Goal: Information Seeking & Learning: Learn about a topic

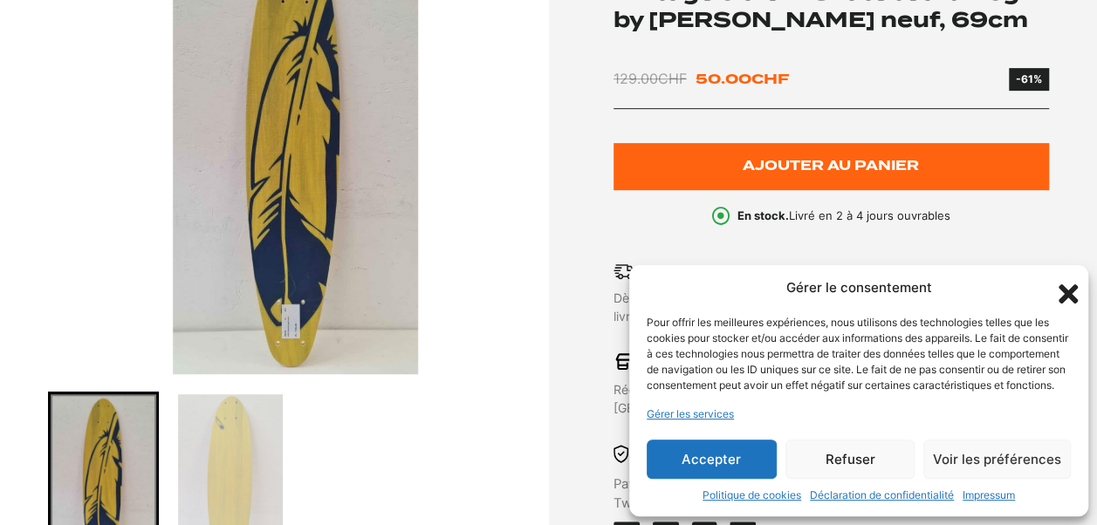
scroll to position [334, 0]
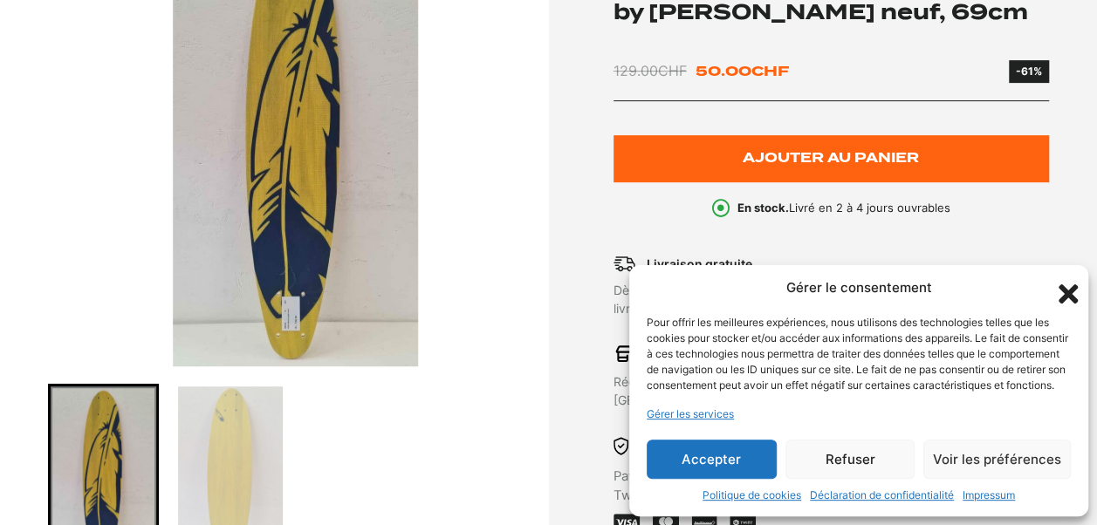
click at [295, 324] on img "1 of 2" at bounding box center [295, 148] width 491 height 436
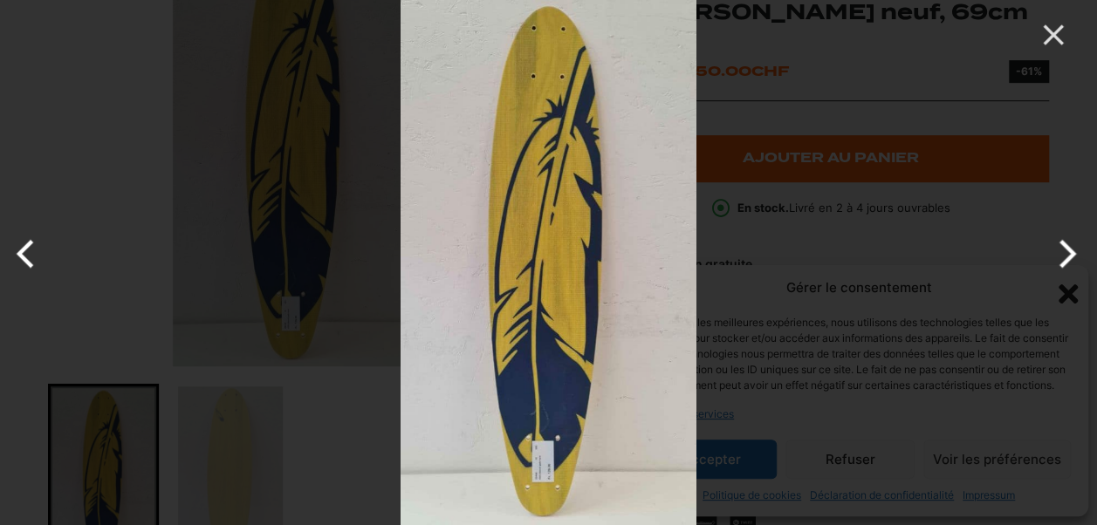
click at [493, 387] on img at bounding box center [549, 262] width 296 height 525
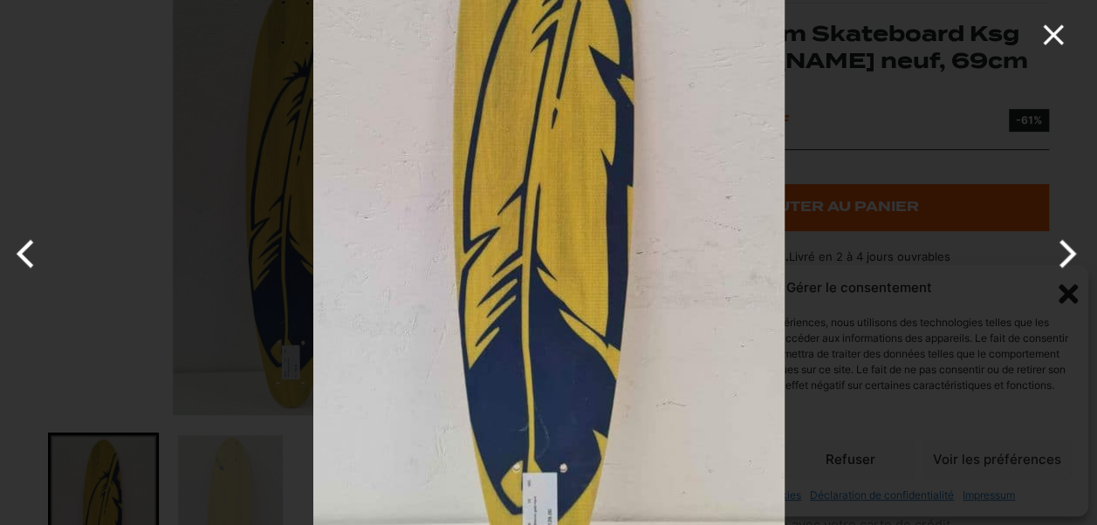
scroll to position [274, 0]
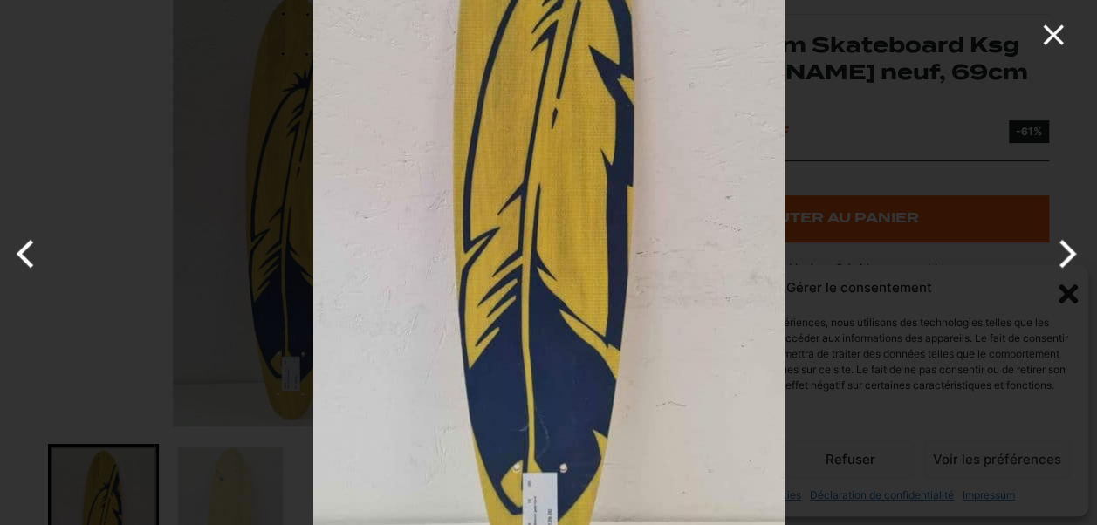
click at [1053, 36] on icon "Close" at bounding box center [1053, 34] width 20 height 20
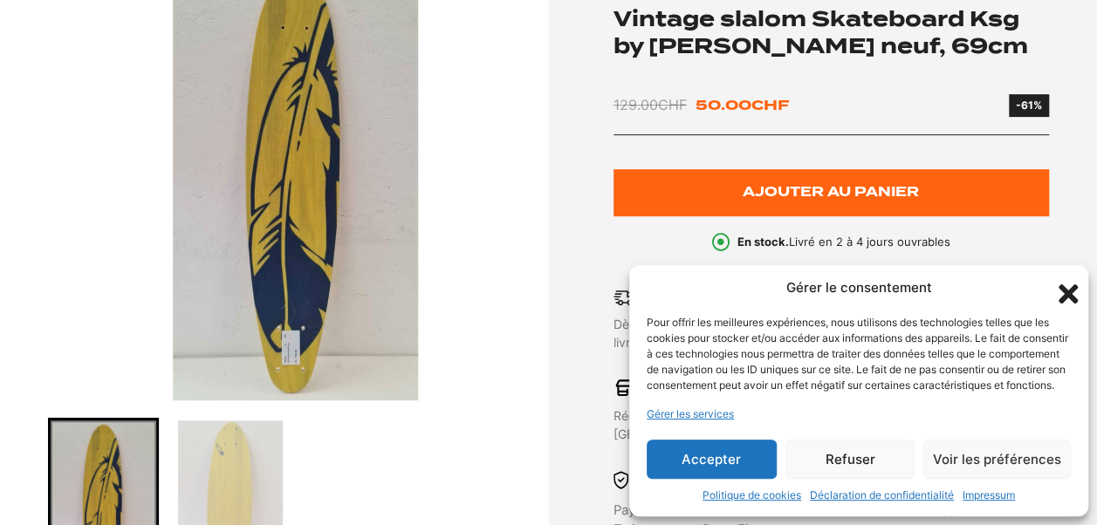
scroll to position [319, 0]
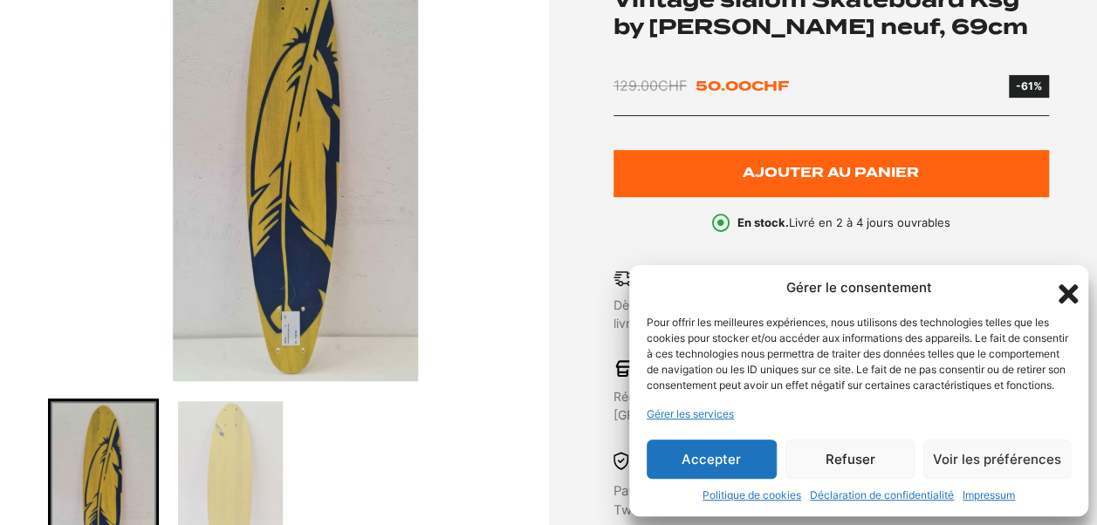
click at [1067, 285] on icon "Fermer la boîte de dialogue" at bounding box center [1068, 294] width 19 height 19
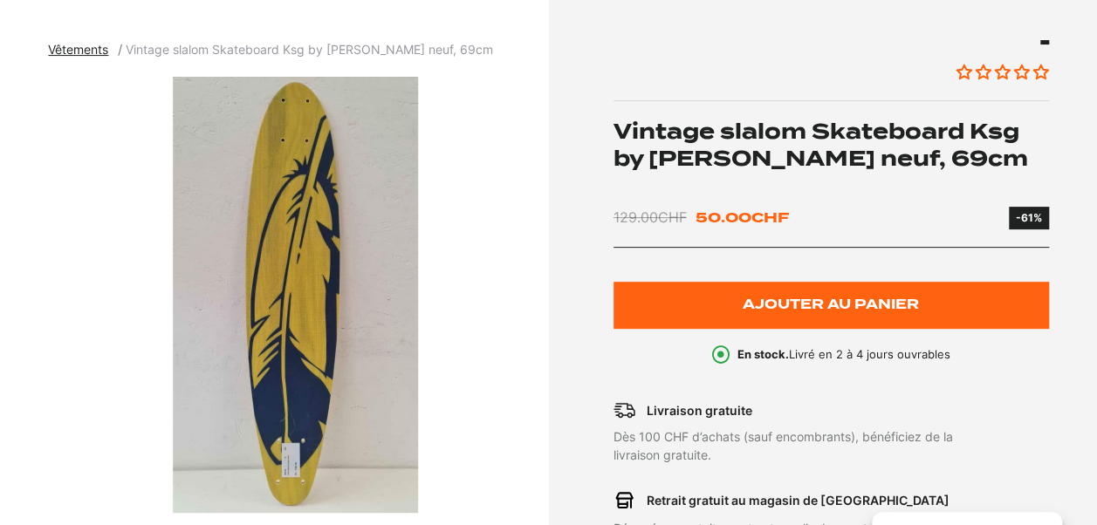
scroll to position [202, 0]
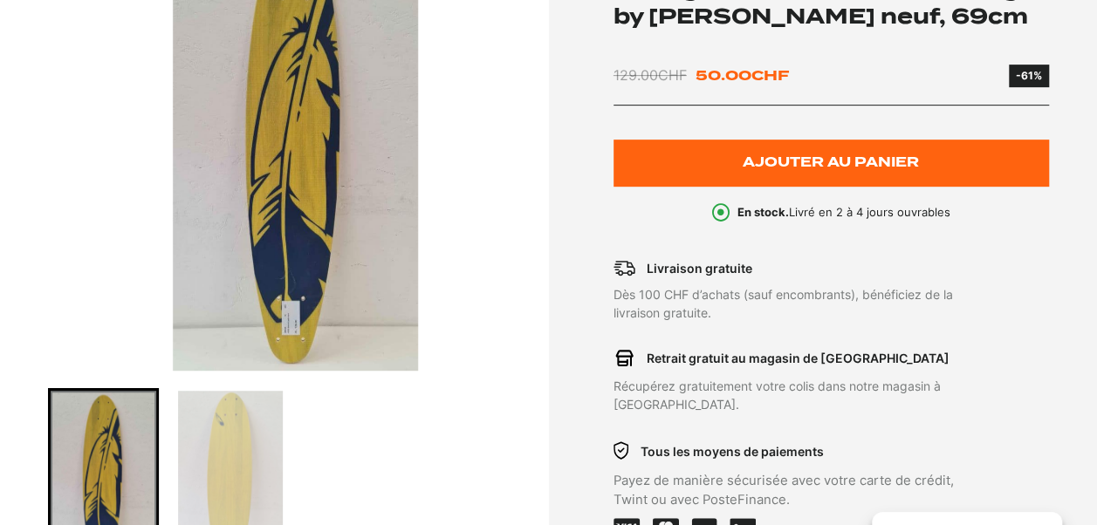
scroll to position [319, 0]
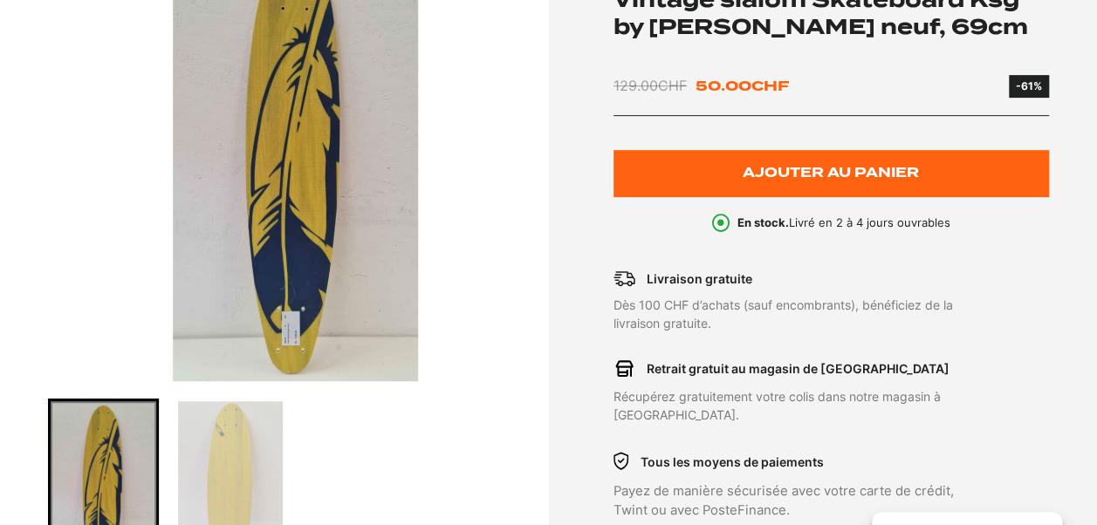
click at [279, 208] on img "1 of 2" at bounding box center [295, 163] width 491 height 436
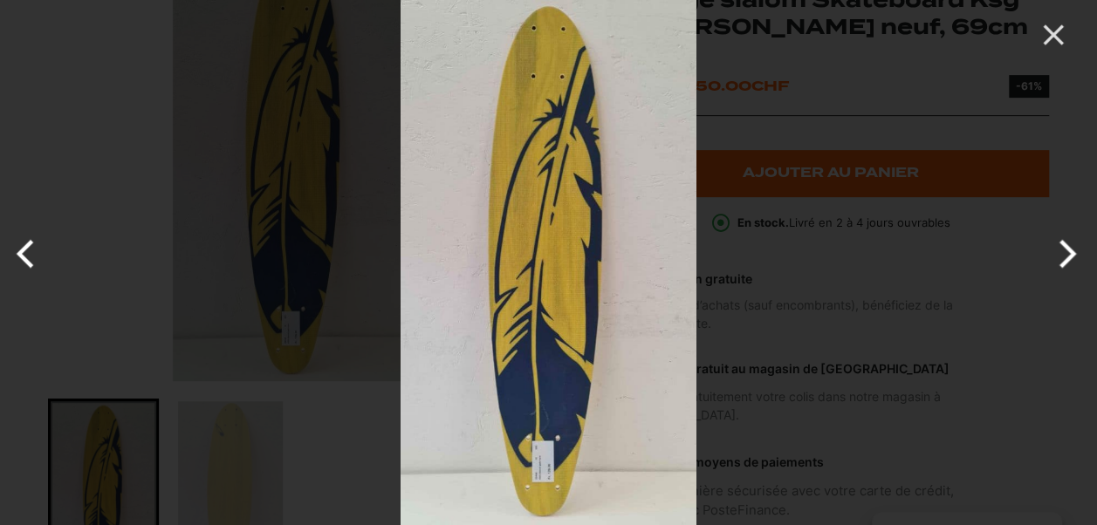
click at [492, 227] on img at bounding box center [549, 262] width 296 height 525
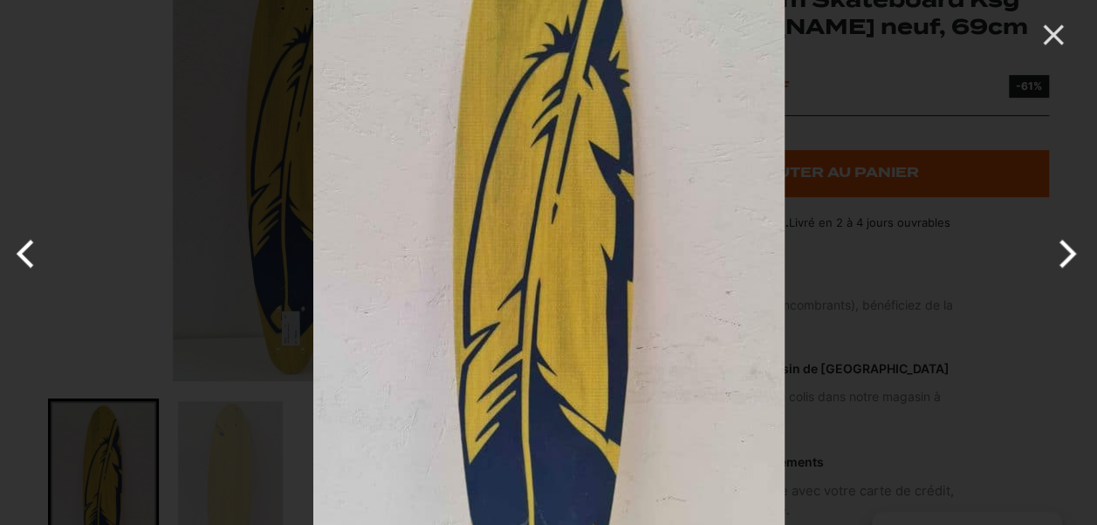
click at [491, 228] on img at bounding box center [548, 284] width 471 height 838
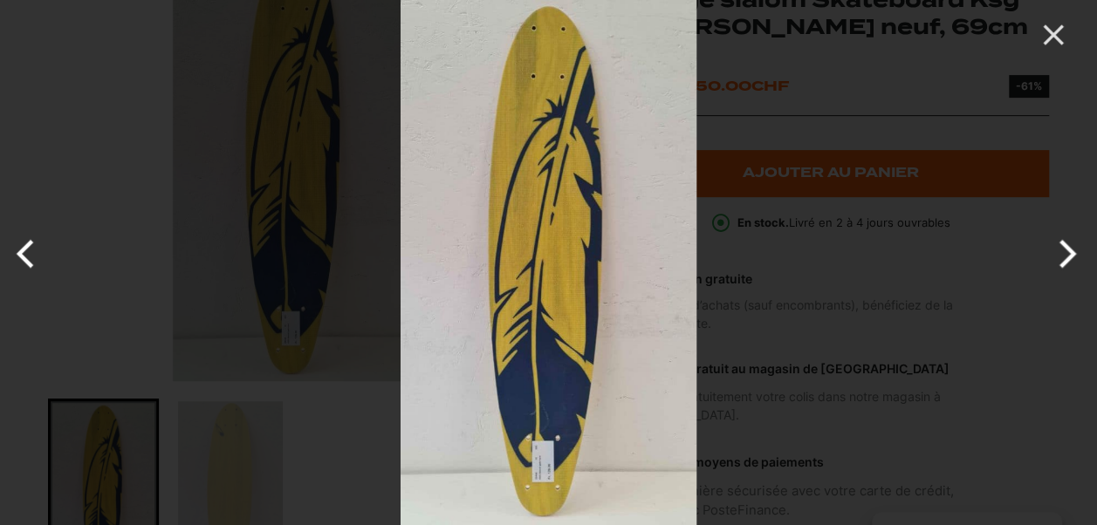
click at [297, 183] on div at bounding box center [548, 262] width 1097 height 525
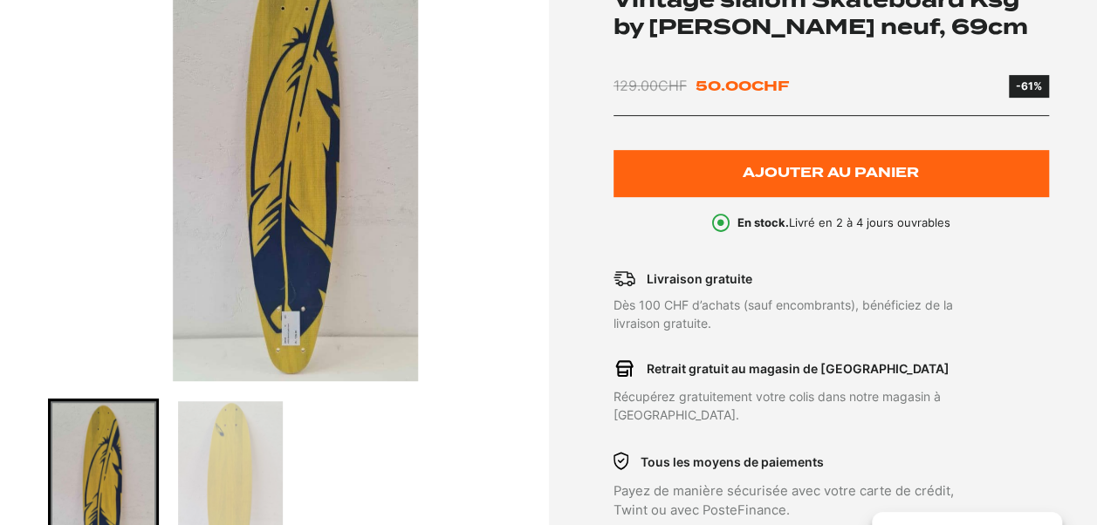
click at [297, 183] on img "1 of 2" at bounding box center [295, 163] width 491 height 436
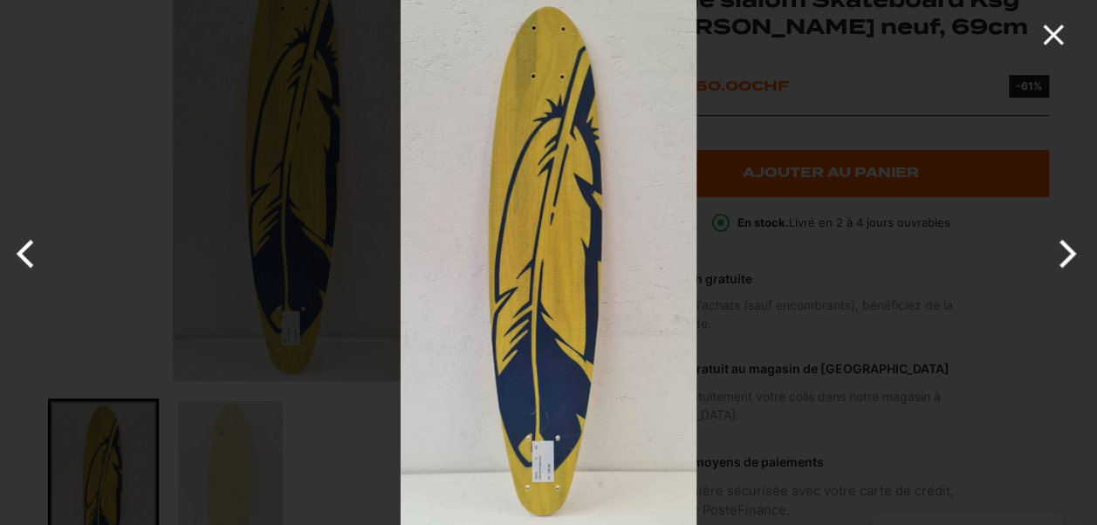
click at [1057, 28] on icon "Close" at bounding box center [1053, 34] width 35 height 35
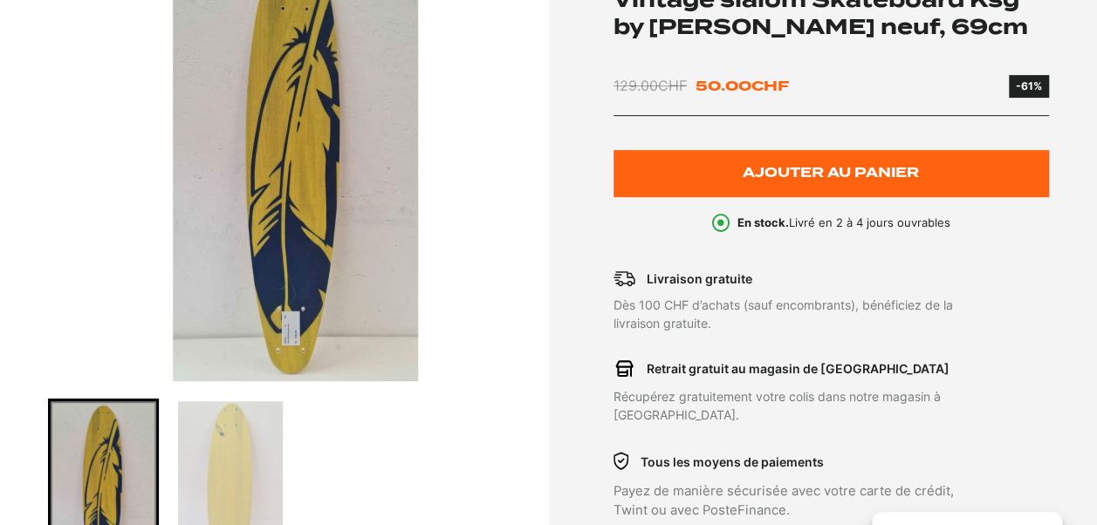
click at [320, 340] on img "1 of 2" at bounding box center [295, 163] width 491 height 436
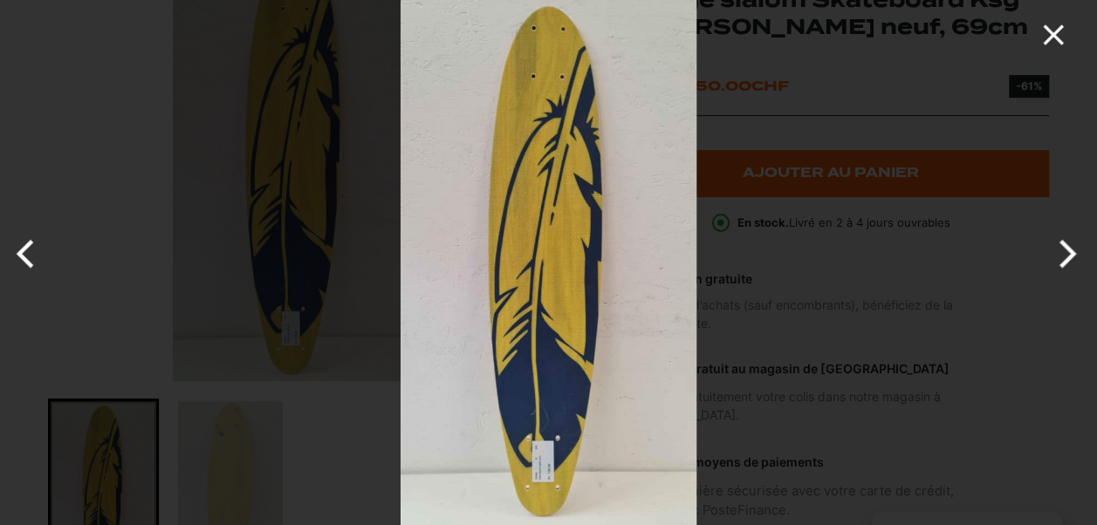
click at [1053, 33] on icon "Close" at bounding box center [1053, 34] width 20 height 20
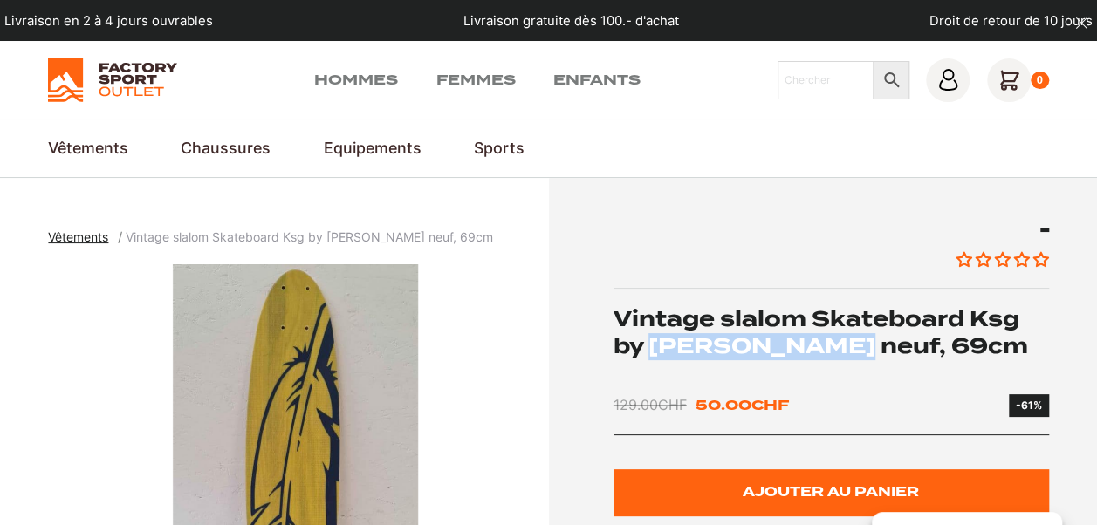
drag, startPoint x: 657, startPoint y: 351, endPoint x: 844, endPoint y: 344, distance: 186.9
click at [844, 344] on h1 "Vintage slalom Skateboard Ksg by [PERSON_NAME] neuf, 69cm" at bounding box center [832, 332] width 436 height 53
copy h1 "Hooger Booger"
